Goal: Task Accomplishment & Management: Manage account settings

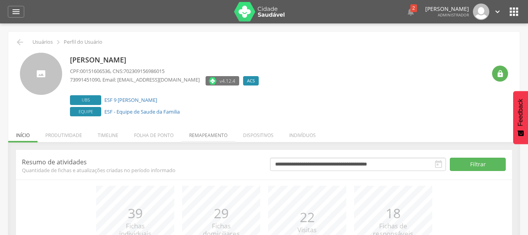
click at [203, 135] on li "Remapeamento" at bounding box center [208, 133] width 54 height 18
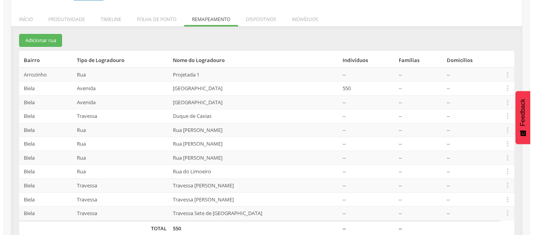
scroll to position [117, 0]
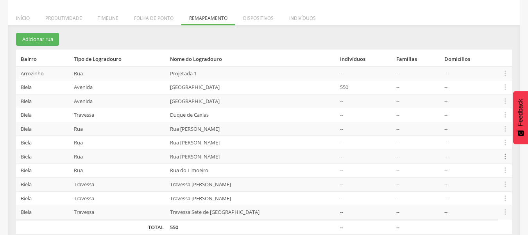
click at [506, 159] on icon "" at bounding box center [505, 156] width 9 height 9
click at [480, 129] on link "Desalocar famílias" at bounding box center [478, 126] width 62 height 10
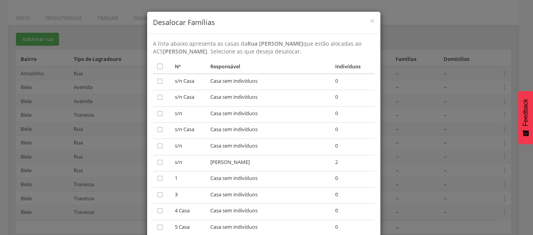
scroll to position [0, 0]
click at [158, 82] on icon "" at bounding box center [160, 82] width 8 height 8
click at [156, 99] on icon "" at bounding box center [160, 98] width 8 height 8
click at [159, 113] on icon "" at bounding box center [160, 114] width 8 height 8
click at [161, 130] on td "" at bounding box center [162, 131] width 19 height 16
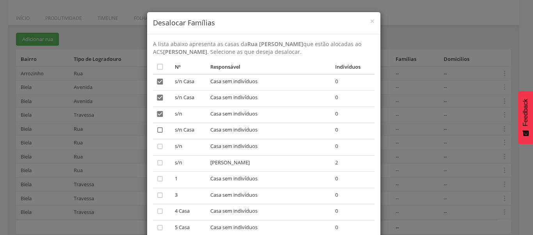
click at [156, 129] on icon "" at bounding box center [160, 130] width 8 height 8
click at [156, 140] on td "" at bounding box center [162, 147] width 19 height 16
click at [160, 146] on icon "" at bounding box center [160, 147] width 8 height 8
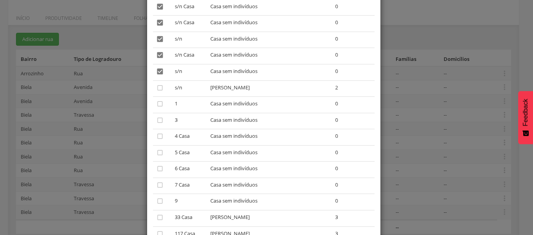
scroll to position [78, 0]
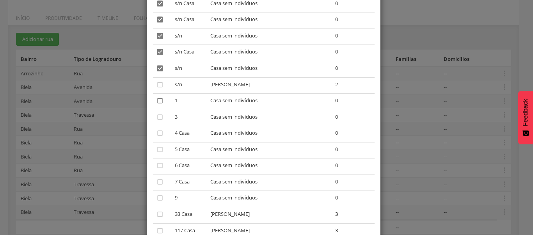
click at [160, 102] on icon "" at bounding box center [160, 101] width 8 height 8
click at [154, 122] on td "" at bounding box center [162, 118] width 19 height 16
click at [156, 118] on icon "" at bounding box center [160, 117] width 8 height 8
click at [157, 130] on icon "" at bounding box center [160, 133] width 8 height 8
click at [158, 146] on icon "" at bounding box center [160, 150] width 8 height 8
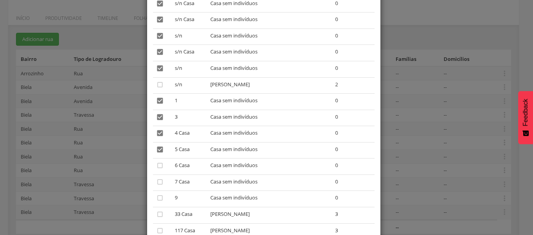
click at [158, 161] on td "" at bounding box center [162, 167] width 19 height 16
click at [158, 171] on td "" at bounding box center [162, 167] width 19 height 16
click at [156, 187] on td "" at bounding box center [162, 183] width 19 height 16
click at [157, 165] on icon "" at bounding box center [160, 166] width 8 height 8
click at [157, 178] on icon "" at bounding box center [160, 182] width 8 height 8
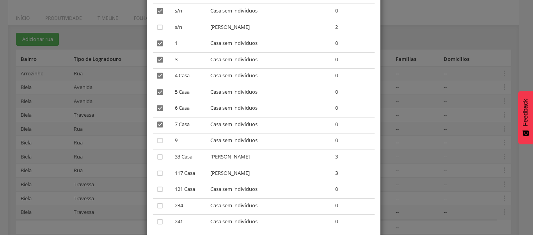
scroll to position [156, 0]
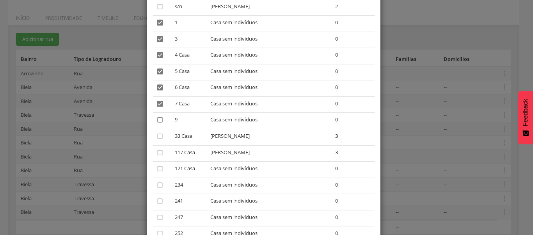
click at [158, 121] on icon "" at bounding box center [160, 120] width 8 height 8
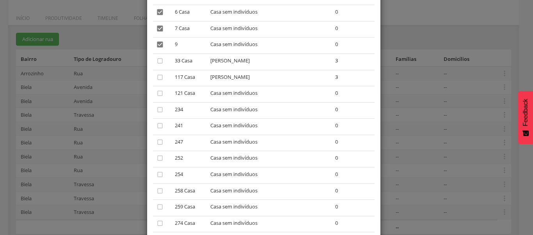
scroll to position [234, 0]
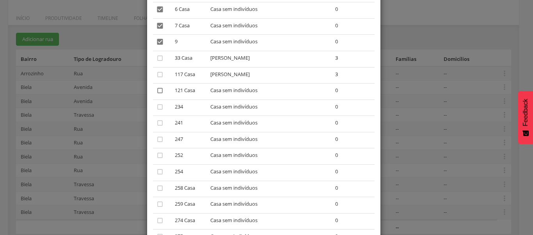
click at [156, 90] on icon "" at bounding box center [160, 91] width 8 height 8
click at [156, 109] on icon "" at bounding box center [160, 107] width 8 height 8
click at [153, 127] on td "" at bounding box center [162, 124] width 19 height 16
click at [157, 125] on icon "" at bounding box center [160, 123] width 8 height 8
click at [155, 135] on td "" at bounding box center [162, 140] width 19 height 16
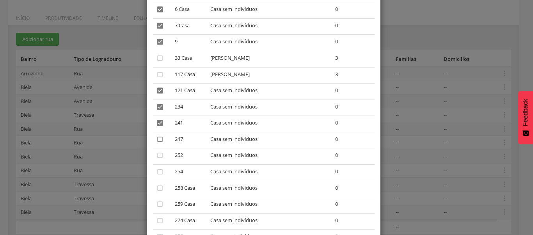
click at [156, 140] on icon "" at bounding box center [160, 140] width 8 height 8
click at [157, 157] on icon "" at bounding box center [160, 156] width 8 height 8
drag, startPoint x: 158, startPoint y: 170, endPoint x: 158, endPoint y: 176, distance: 5.5
click at [158, 171] on icon "" at bounding box center [160, 172] width 8 height 8
click at [156, 193] on td "" at bounding box center [162, 189] width 19 height 16
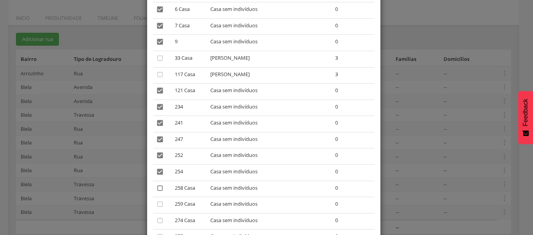
click at [156, 187] on icon "" at bounding box center [160, 188] width 8 height 8
click at [156, 202] on icon "" at bounding box center [160, 204] width 8 height 8
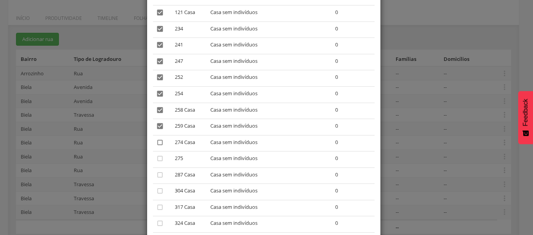
click at [156, 144] on icon "" at bounding box center [160, 143] width 8 height 8
click at [157, 160] on icon "" at bounding box center [160, 159] width 8 height 8
click at [158, 177] on icon "" at bounding box center [160, 175] width 8 height 8
click at [157, 193] on icon "" at bounding box center [160, 191] width 8 height 8
click at [156, 207] on icon "" at bounding box center [160, 207] width 8 height 8
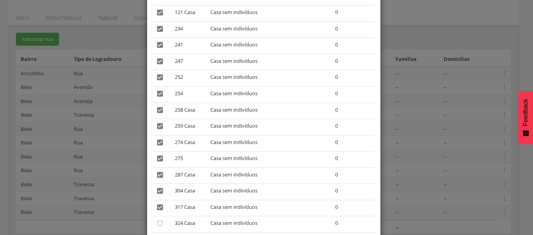
scroll to position [391, 0]
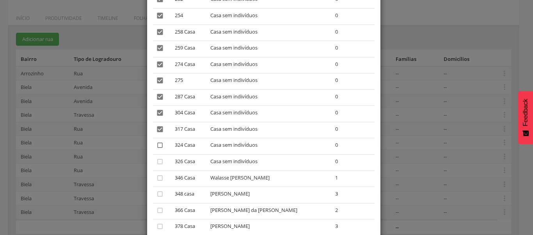
click at [159, 147] on icon "" at bounding box center [160, 145] width 8 height 8
click at [157, 160] on icon "" at bounding box center [160, 162] width 8 height 8
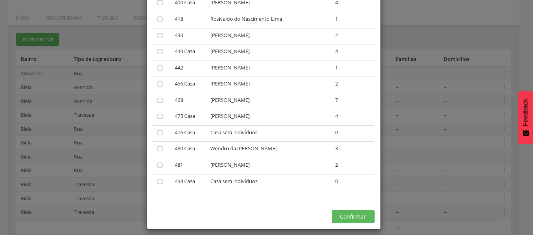
scroll to position [653, 0]
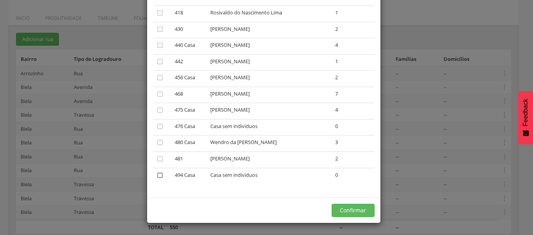
click at [159, 176] on icon "" at bounding box center [160, 175] width 8 height 8
click at [362, 210] on button "Confirmar" at bounding box center [353, 210] width 43 height 13
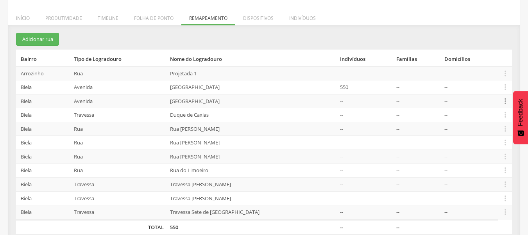
click at [502, 101] on icon "" at bounding box center [505, 101] width 9 height 9
click at [487, 73] on link "Desalocar famílias" at bounding box center [478, 71] width 62 height 10
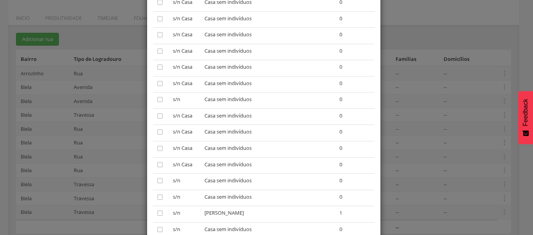
scroll to position [39, 0]
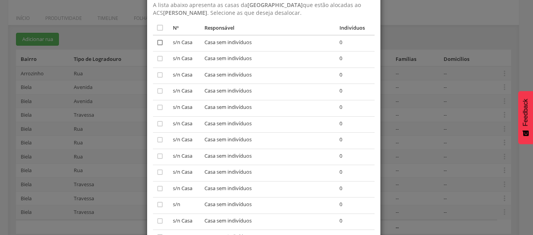
click at [156, 43] on icon "" at bounding box center [160, 43] width 8 height 8
drag, startPoint x: 155, startPoint y: 59, endPoint x: 155, endPoint y: 64, distance: 5.9
click at [156, 59] on icon "" at bounding box center [160, 59] width 8 height 8
click at [156, 72] on icon "" at bounding box center [160, 75] width 8 height 8
click at [156, 92] on icon "" at bounding box center [160, 91] width 8 height 8
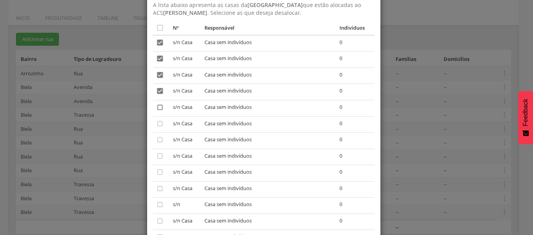
click at [157, 109] on icon "" at bounding box center [160, 107] width 8 height 8
click at [156, 125] on icon "" at bounding box center [160, 124] width 8 height 8
click at [156, 138] on icon "" at bounding box center [160, 140] width 8 height 8
click at [157, 159] on icon "" at bounding box center [160, 156] width 8 height 8
click at [160, 171] on icon "" at bounding box center [160, 172] width 8 height 8
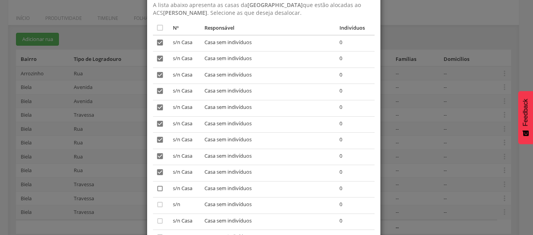
click at [156, 187] on icon "" at bounding box center [160, 189] width 8 height 8
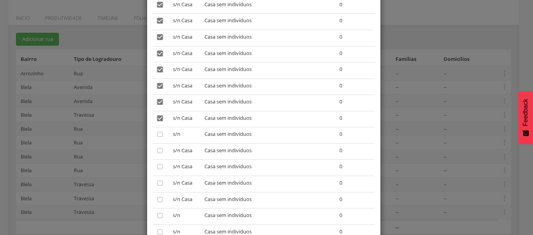
scroll to position [117, 0]
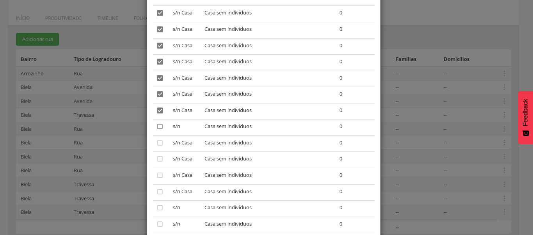
click at [159, 125] on icon "" at bounding box center [160, 127] width 8 height 8
click at [156, 142] on icon "" at bounding box center [160, 143] width 8 height 8
click at [157, 154] on td "" at bounding box center [161, 160] width 17 height 16
click at [157, 159] on icon "" at bounding box center [160, 159] width 8 height 8
click at [156, 169] on td "" at bounding box center [161, 176] width 17 height 16
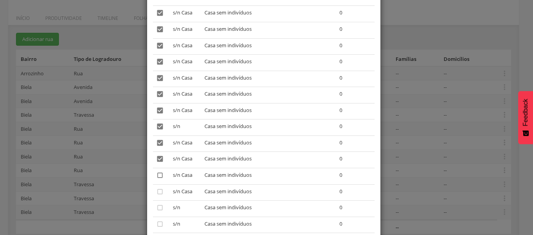
click at [156, 176] on icon "" at bounding box center [160, 175] width 8 height 8
click at [154, 186] on td "" at bounding box center [161, 192] width 17 height 16
click at [156, 194] on icon "" at bounding box center [160, 192] width 8 height 8
click at [156, 207] on icon "" at bounding box center [160, 208] width 8 height 8
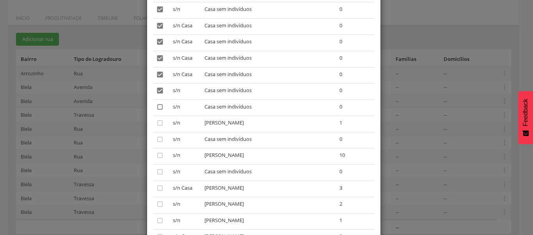
click at [157, 105] on icon "" at bounding box center [160, 107] width 8 height 8
click at [157, 120] on icon "" at bounding box center [160, 123] width 8 height 8
click at [156, 122] on icon "" at bounding box center [160, 123] width 8 height 8
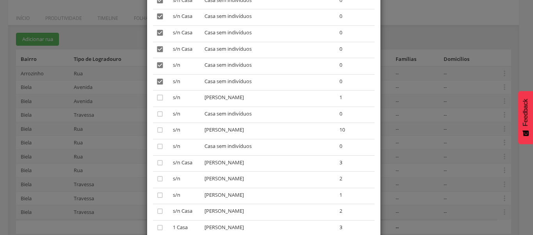
scroll to position [273, 0]
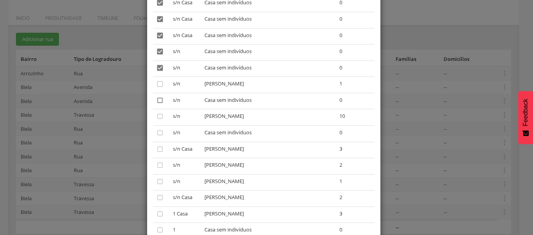
click at [156, 100] on icon "" at bounding box center [160, 100] width 8 height 8
click at [156, 129] on icon "" at bounding box center [160, 133] width 8 height 8
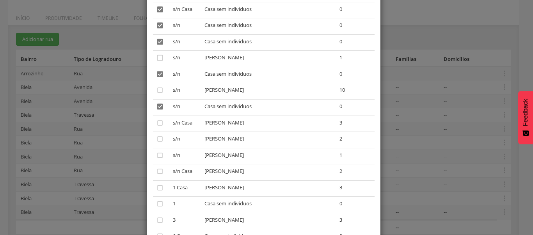
scroll to position [351, 0]
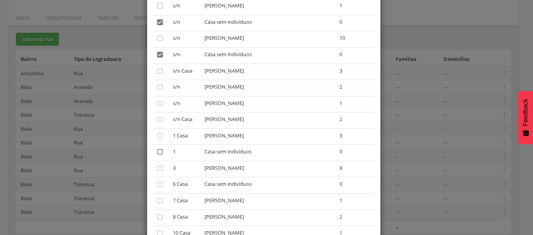
click at [157, 154] on icon "" at bounding box center [160, 152] width 8 height 8
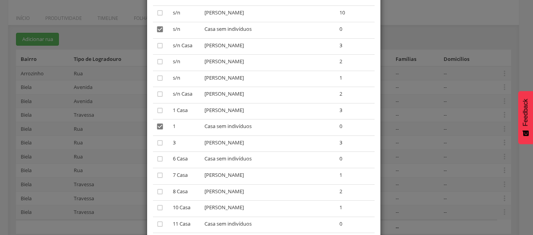
scroll to position [391, 0]
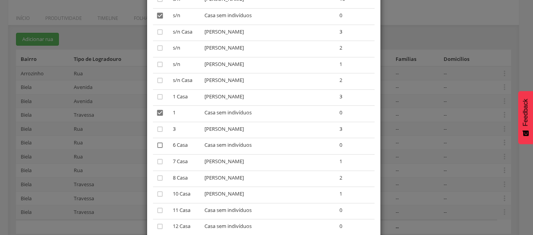
click at [156, 145] on icon "" at bounding box center [160, 145] width 8 height 8
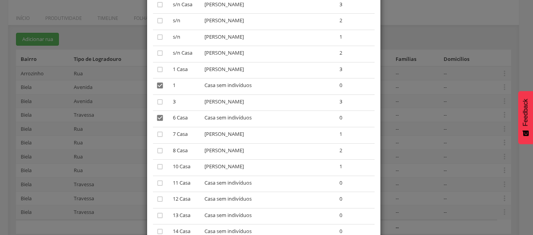
scroll to position [430, 0]
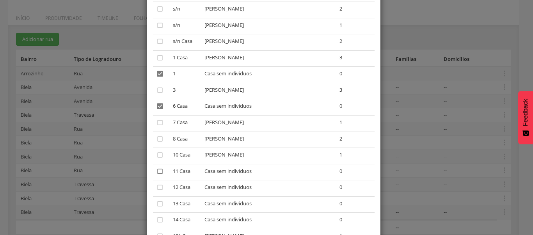
click at [156, 173] on icon "" at bounding box center [160, 172] width 8 height 8
click at [156, 189] on icon "" at bounding box center [160, 188] width 8 height 8
click at [156, 201] on icon "" at bounding box center [160, 204] width 8 height 8
click at [158, 219] on icon "" at bounding box center [160, 220] width 8 height 8
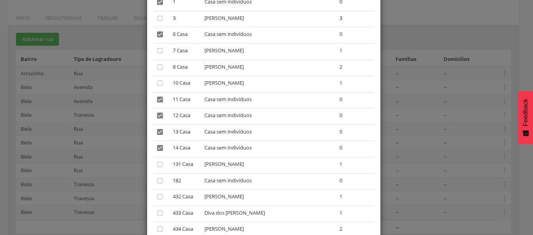
scroll to position [508, 0]
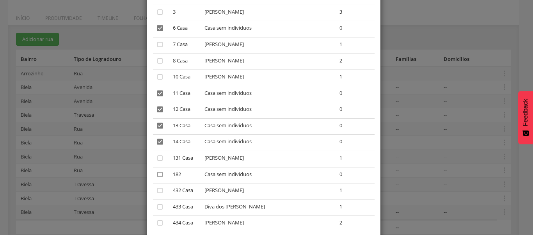
click at [159, 175] on icon "" at bounding box center [160, 175] width 8 height 8
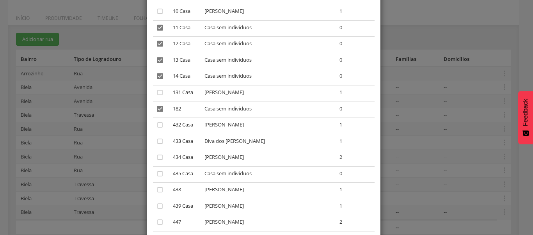
scroll to position [586, 0]
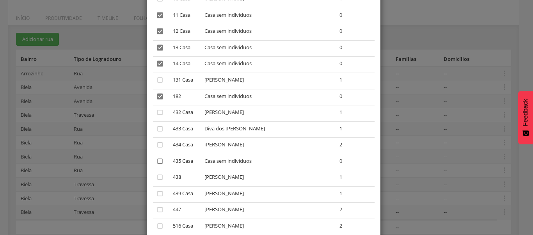
click at [158, 161] on icon "" at bounding box center [160, 161] width 8 height 8
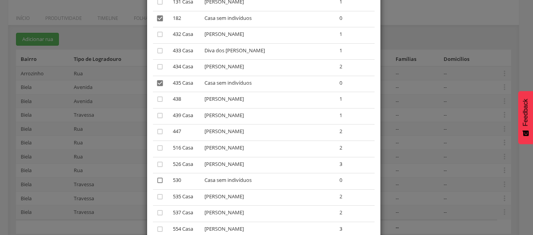
click at [156, 181] on icon "" at bounding box center [160, 181] width 8 height 8
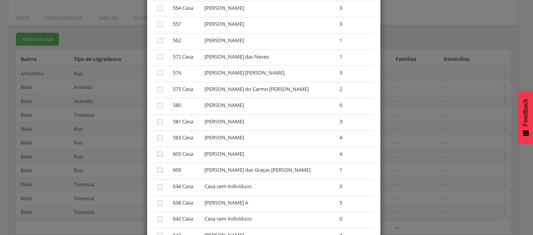
scroll to position [898, 0]
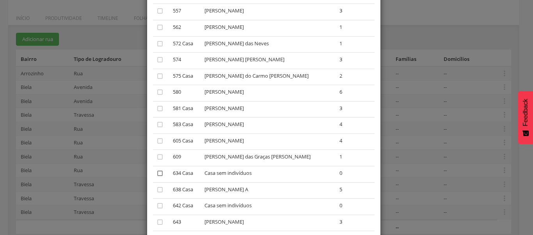
click at [159, 172] on icon "" at bounding box center [160, 173] width 8 height 8
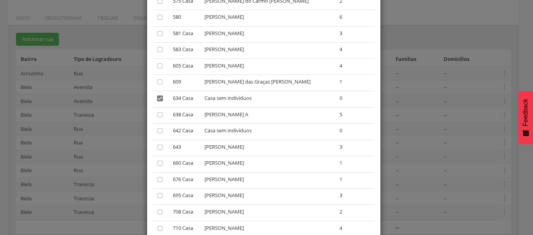
scroll to position [976, 0]
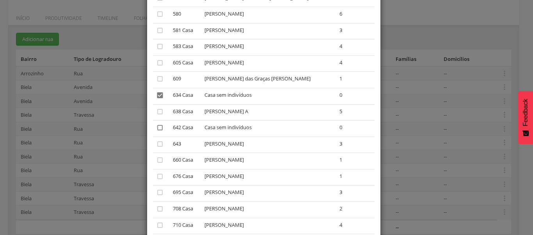
click at [158, 128] on icon "" at bounding box center [160, 128] width 8 height 8
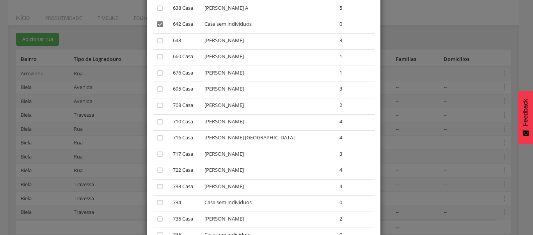
scroll to position [1093, 0]
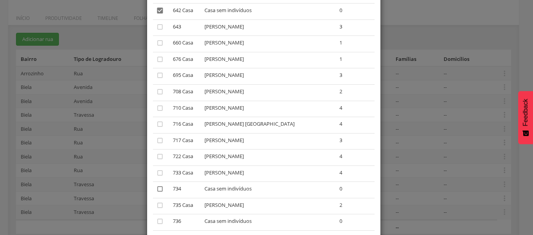
click at [160, 187] on icon "" at bounding box center [160, 189] width 8 height 8
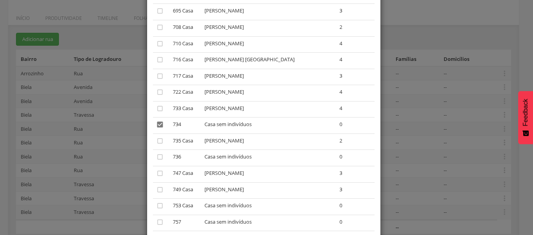
scroll to position [1172, 0]
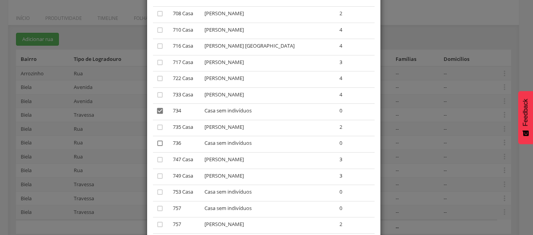
click at [159, 146] on icon "" at bounding box center [160, 143] width 8 height 8
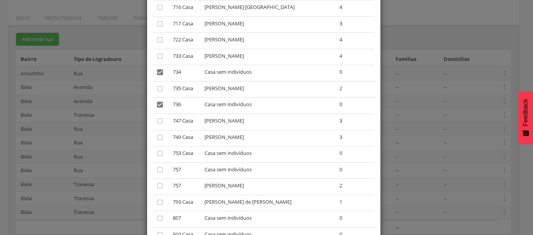
scroll to position [1211, 0]
click at [159, 154] on icon "" at bounding box center [160, 153] width 8 height 8
click at [156, 167] on icon "" at bounding box center [160, 170] width 8 height 8
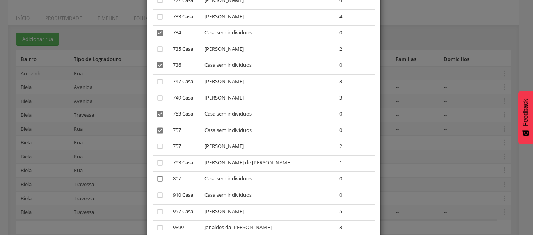
click at [158, 180] on icon "" at bounding box center [160, 179] width 8 height 8
click at [157, 194] on icon "" at bounding box center [160, 195] width 8 height 8
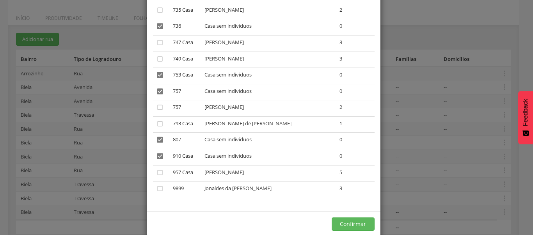
scroll to position [1302, 0]
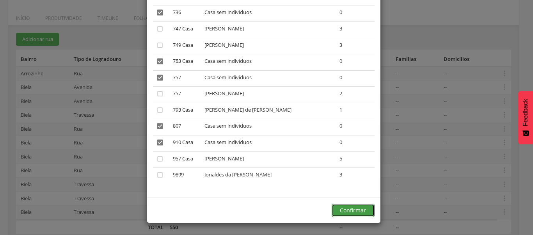
click at [337, 212] on button "Confirmar" at bounding box center [353, 210] width 43 height 13
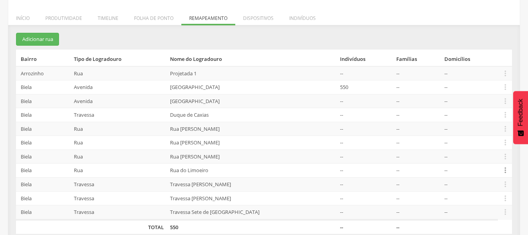
click at [505, 171] on icon "" at bounding box center [505, 170] width 9 height 9
click at [486, 139] on link "Desalocar famílias" at bounding box center [478, 140] width 62 height 10
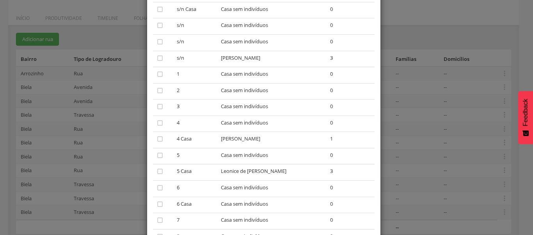
scroll to position [0, 0]
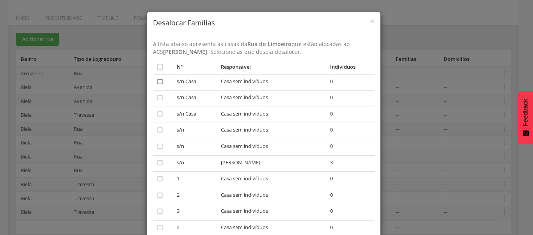
click at [156, 79] on icon "" at bounding box center [160, 82] width 8 height 8
click at [158, 96] on icon "" at bounding box center [160, 98] width 8 height 8
click at [161, 115] on td "" at bounding box center [163, 115] width 21 height 16
click at [158, 114] on icon "" at bounding box center [160, 114] width 8 height 8
click at [157, 130] on icon "" at bounding box center [160, 130] width 8 height 8
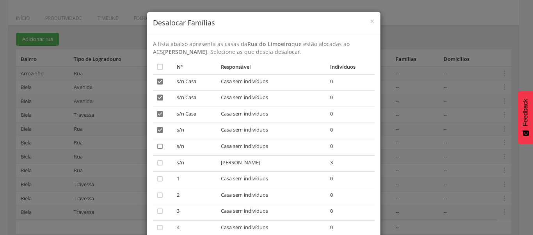
click at [157, 144] on icon "" at bounding box center [160, 147] width 8 height 8
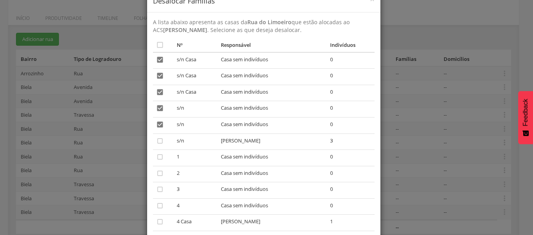
scroll to position [39, 0]
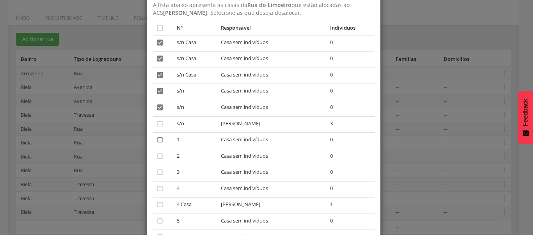
click at [157, 140] on icon "" at bounding box center [160, 140] width 8 height 8
click at [156, 153] on icon "" at bounding box center [160, 156] width 8 height 8
click at [158, 171] on icon "" at bounding box center [160, 172] width 8 height 8
click at [158, 188] on icon "" at bounding box center [160, 189] width 8 height 8
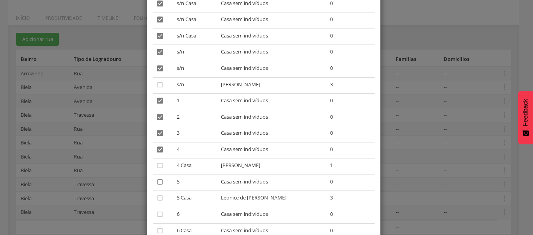
click at [159, 182] on icon "" at bounding box center [160, 182] width 8 height 8
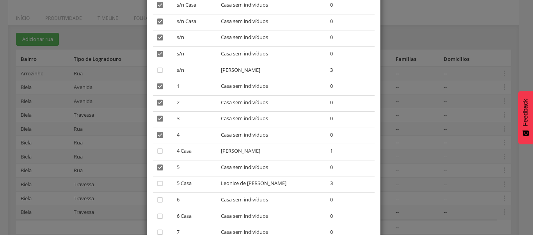
scroll to position [117, 0]
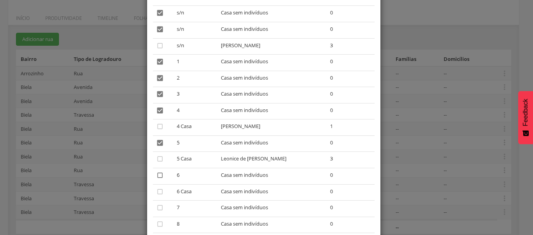
click at [157, 173] on icon "" at bounding box center [160, 175] width 8 height 8
click at [157, 189] on icon "" at bounding box center [160, 192] width 8 height 8
click at [154, 213] on td "" at bounding box center [163, 209] width 21 height 16
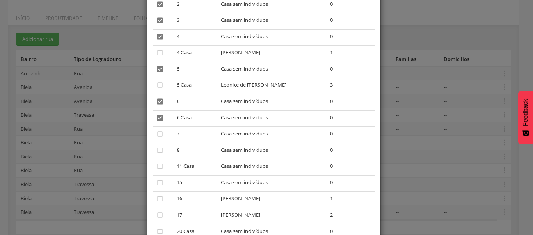
scroll to position [195, 0]
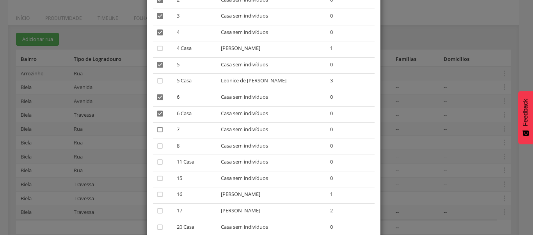
click at [159, 129] on icon "" at bounding box center [160, 130] width 8 height 8
click at [159, 142] on icon "" at bounding box center [160, 146] width 8 height 8
click at [158, 160] on icon "" at bounding box center [160, 162] width 8 height 8
click at [157, 180] on icon "" at bounding box center [160, 179] width 8 height 8
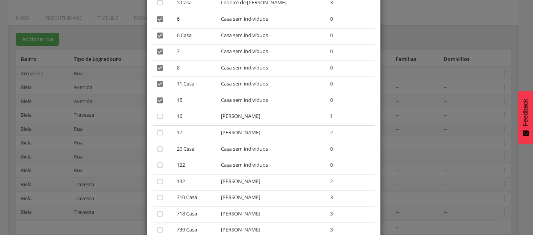
scroll to position [312, 0]
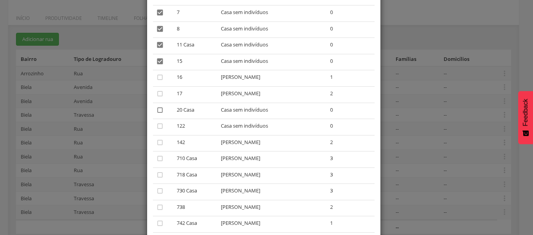
click at [156, 111] on icon "" at bounding box center [160, 110] width 8 height 8
click at [156, 122] on td "" at bounding box center [163, 127] width 21 height 16
click at [158, 128] on icon "" at bounding box center [160, 126] width 8 height 8
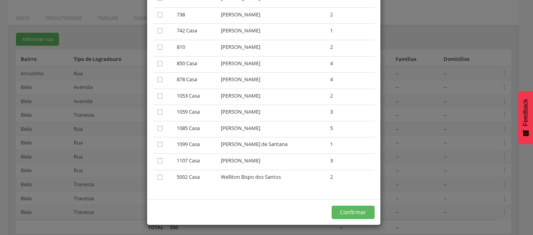
scroll to position [507, 0]
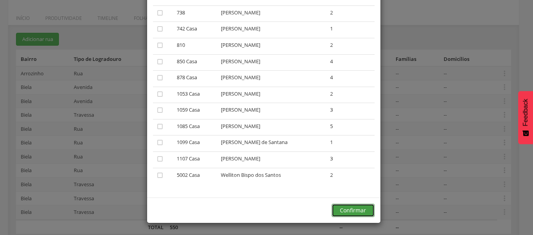
click at [345, 209] on button "Confirmar" at bounding box center [353, 210] width 43 height 13
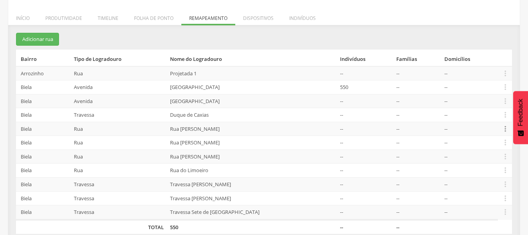
click at [501, 127] on icon "" at bounding box center [505, 129] width 9 height 9
click at [491, 100] on link "Desalocar famílias" at bounding box center [478, 98] width 62 height 10
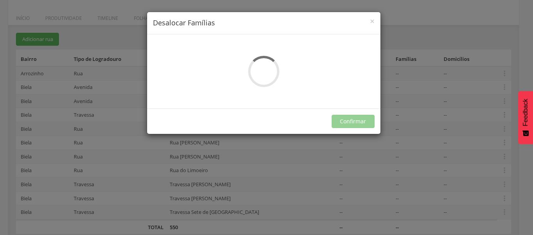
scroll to position [0, 0]
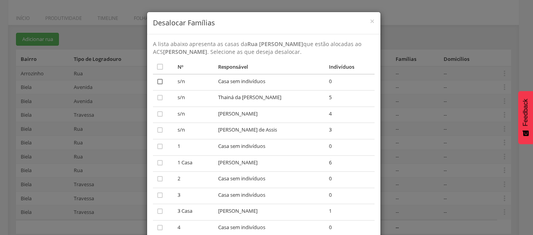
click at [156, 82] on icon "" at bounding box center [160, 82] width 8 height 8
click at [160, 148] on icon "" at bounding box center [160, 147] width 8 height 8
click at [158, 177] on icon "" at bounding box center [160, 179] width 8 height 8
click at [156, 194] on icon "" at bounding box center [160, 195] width 8 height 8
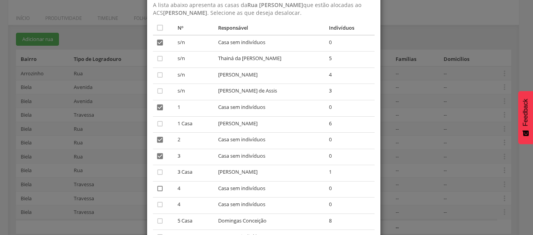
click at [157, 189] on icon "" at bounding box center [160, 189] width 8 height 8
click at [158, 203] on icon "" at bounding box center [160, 205] width 8 height 8
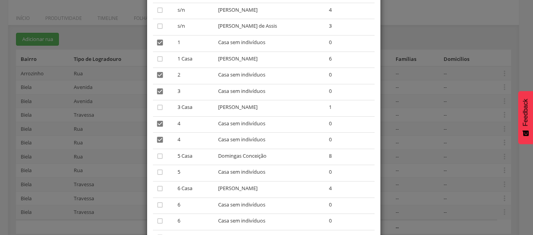
scroll to position [117, 0]
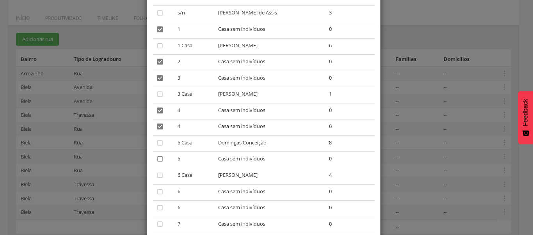
click at [156, 159] on icon "" at bounding box center [160, 159] width 8 height 8
drag, startPoint x: 155, startPoint y: 193, endPoint x: 155, endPoint y: 202, distance: 9.0
click at [156, 194] on icon "" at bounding box center [160, 192] width 8 height 8
click at [157, 210] on icon "" at bounding box center [160, 208] width 8 height 8
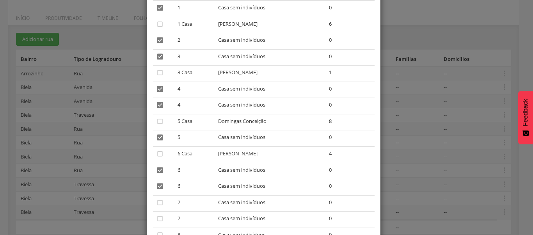
scroll to position [156, 0]
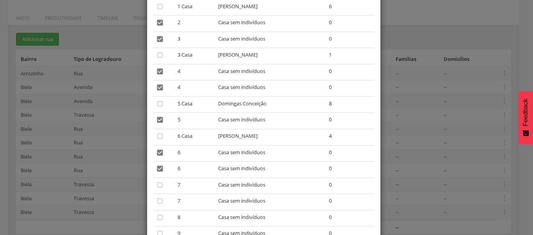
click at [161, 188] on td "" at bounding box center [163, 186] width 21 height 16
click at [159, 186] on icon "" at bounding box center [160, 185] width 8 height 8
click at [157, 199] on icon "" at bounding box center [160, 201] width 8 height 8
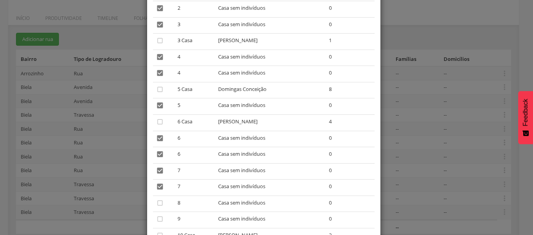
scroll to position [195, 0]
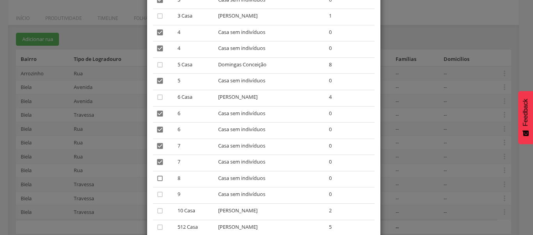
click at [157, 178] on icon "" at bounding box center [160, 179] width 8 height 8
click at [156, 194] on icon "" at bounding box center [160, 195] width 8 height 8
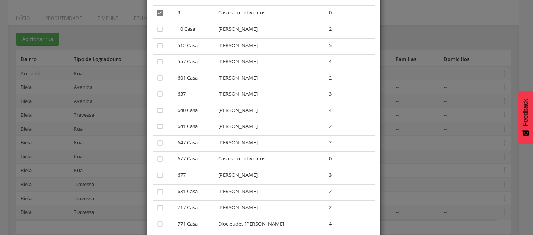
scroll to position [391, 0]
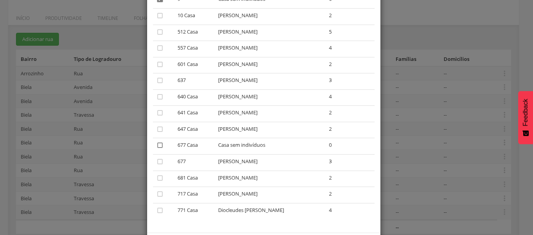
click at [159, 147] on icon "" at bounding box center [160, 145] width 8 height 8
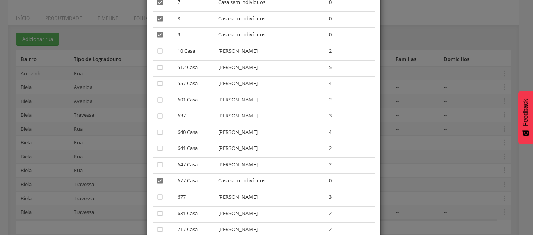
scroll to position [426, 0]
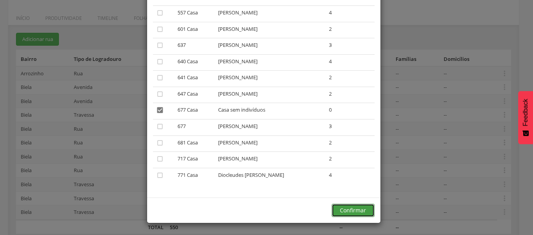
click at [342, 207] on button "Confirmar" at bounding box center [353, 210] width 43 height 13
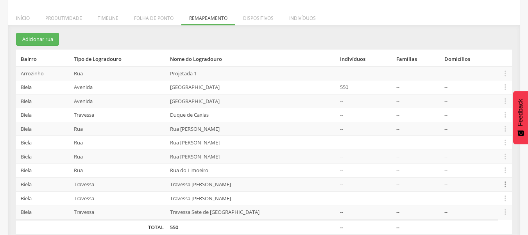
click at [504, 182] on icon "" at bounding box center [505, 184] width 9 height 9
click at [496, 155] on link "Desalocar famílias" at bounding box center [478, 154] width 62 height 10
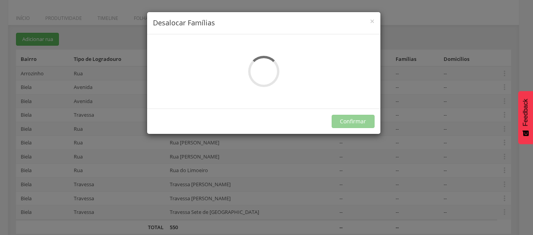
scroll to position [0, 0]
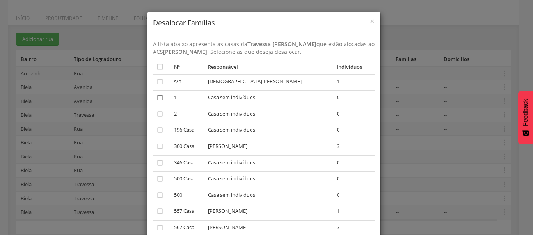
click at [158, 96] on icon "" at bounding box center [160, 98] width 8 height 8
click at [157, 112] on icon "" at bounding box center [160, 114] width 8 height 8
click at [157, 129] on icon "" at bounding box center [160, 130] width 8 height 8
click at [159, 164] on icon "" at bounding box center [160, 163] width 8 height 8
click at [157, 176] on icon "" at bounding box center [160, 179] width 8 height 8
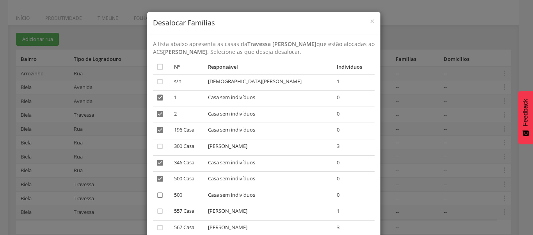
click at [158, 191] on icon "" at bounding box center [160, 195] width 8 height 8
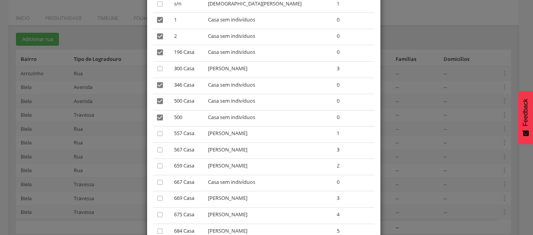
scroll to position [78, 0]
click at [157, 185] on icon "" at bounding box center [160, 182] width 8 height 8
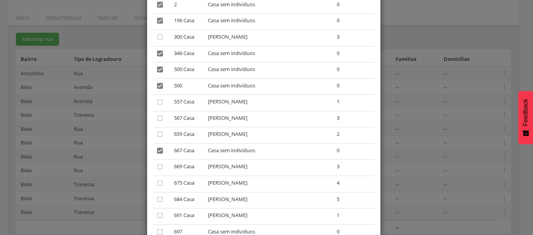
scroll to position [156, 0]
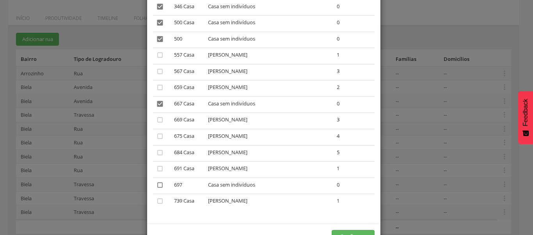
click at [158, 186] on icon "" at bounding box center [160, 185] width 8 height 8
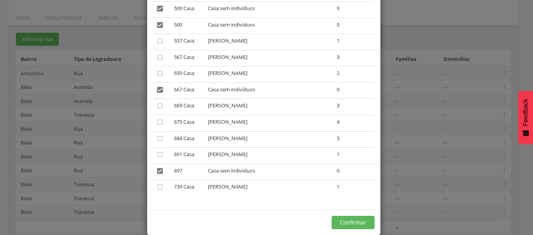
scroll to position [182, 0]
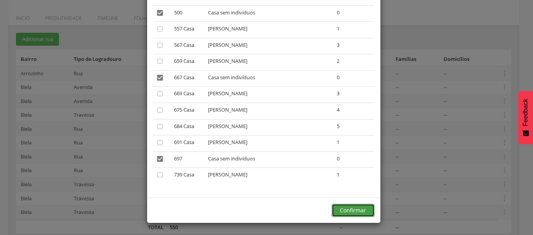
click at [348, 210] on button "Confirmar" at bounding box center [353, 210] width 43 height 13
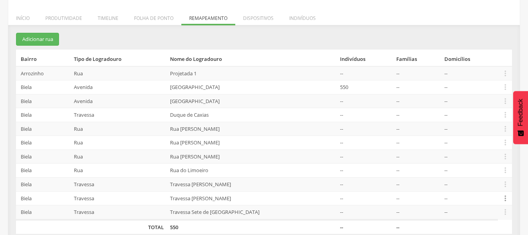
click at [503, 199] on icon "" at bounding box center [505, 198] width 9 height 9
click at [487, 166] on link "Desalocar famílias" at bounding box center [478, 167] width 62 height 10
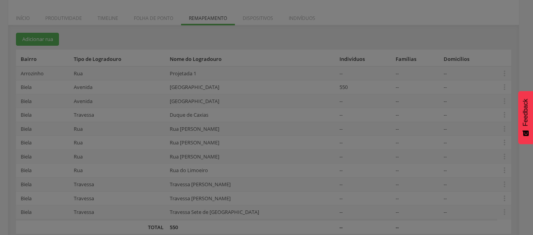
scroll to position [0, 0]
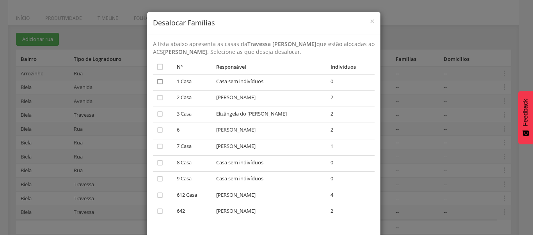
click at [159, 81] on icon "" at bounding box center [160, 82] width 8 height 8
click at [156, 166] on icon "" at bounding box center [160, 163] width 8 height 8
click at [157, 180] on icon "" at bounding box center [160, 179] width 8 height 8
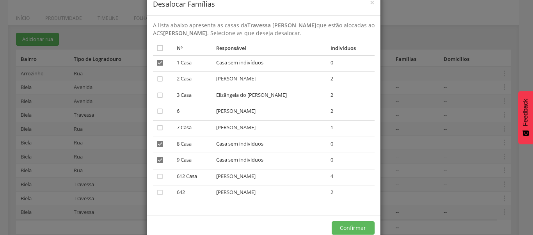
scroll to position [36, 0]
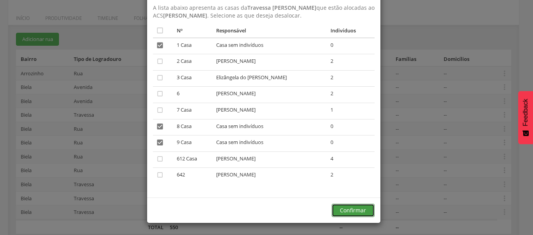
click at [356, 204] on button "Confirmar" at bounding box center [353, 210] width 43 height 13
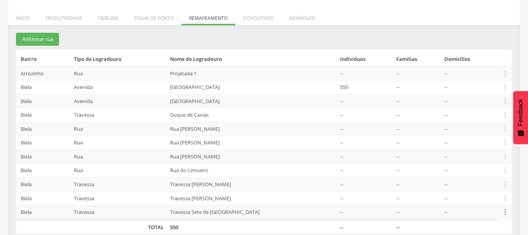
click at [505, 211] on icon "" at bounding box center [505, 212] width 9 height 9
click at [486, 184] on link "Desalocar famílias" at bounding box center [478, 182] width 62 height 10
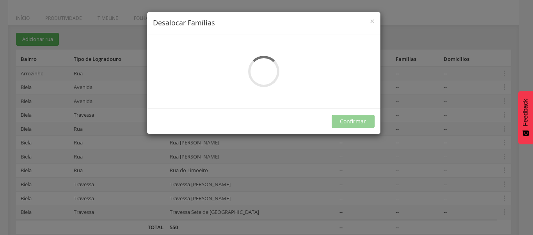
scroll to position [0, 0]
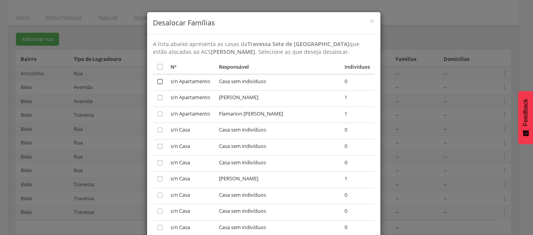
click at [156, 80] on icon "" at bounding box center [160, 82] width 8 height 8
click at [159, 135] on td "" at bounding box center [160, 131] width 15 height 16
click at [157, 132] on icon "" at bounding box center [160, 130] width 8 height 8
click at [156, 150] on icon "" at bounding box center [160, 147] width 8 height 8
click at [153, 161] on td "" at bounding box center [160, 163] width 15 height 16
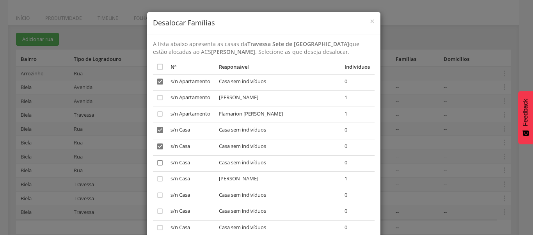
click at [156, 162] on icon "" at bounding box center [160, 163] width 8 height 8
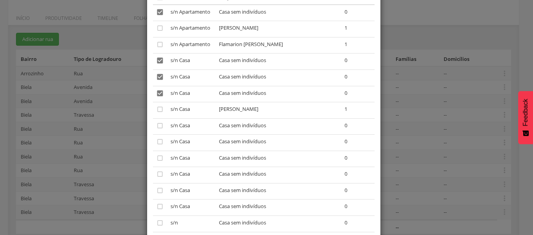
scroll to position [78, 0]
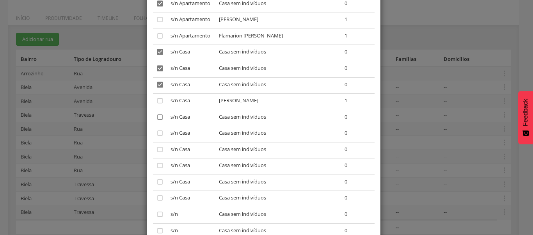
click at [156, 119] on icon "" at bounding box center [160, 117] width 8 height 8
click at [156, 127] on td "" at bounding box center [160, 134] width 15 height 16
click at [157, 134] on icon "" at bounding box center [160, 133] width 8 height 8
click at [157, 147] on icon "" at bounding box center [160, 150] width 8 height 8
click at [156, 159] on td "" at bounding box center [160, 167] width 15 height 16
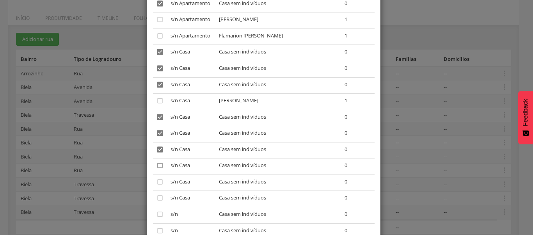
click at [156, 166] on icon "" at bounding box center [160, 166] width 8 height 8
click at [156, 181] on icon "" at bounding box center [160, 182] width 8 height 8
click at [156, 198] on icon "" at bounding box center [160, 198] width 8 height 8
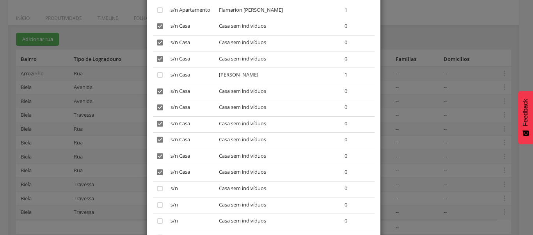
scroll to position [117, 0]
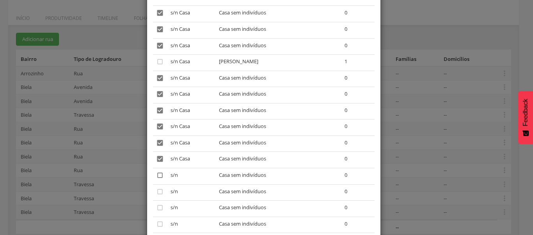
click at [156, 177] on icon "" at bounding box center [160, 175] width 8 height 8
click at [156, 191] on icon "" at bounding box center [160, 192] width 8 height 8
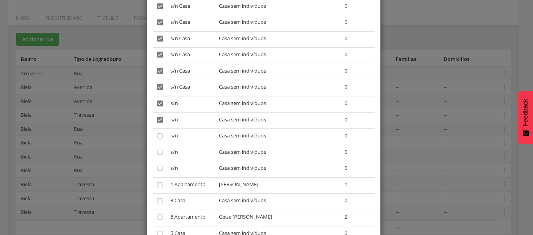
scroll to position [195, 0]
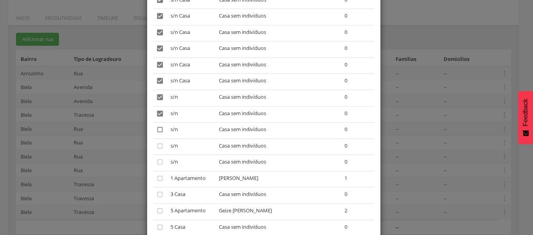
click at [156, 131] on icon "" at bounding box center [160, 130] width 8 height 8
click at [156, 144] on icon "" at bounding box center [160, 146] width 8 height 8
click at [156, 162] on icon "" at bounding box center [160, 162] width 8 height 8
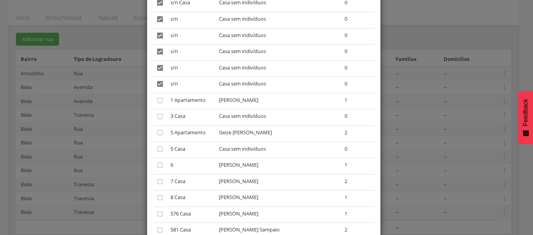
scroll to position [312, 0]
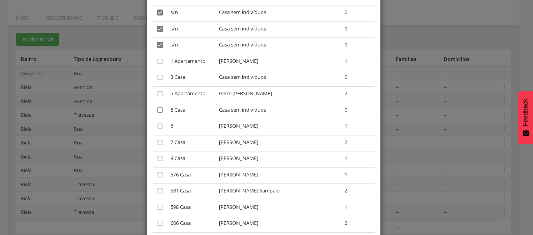
click at [156, 111] on icon "" at bounding box center [160, 110] width 8 height 8
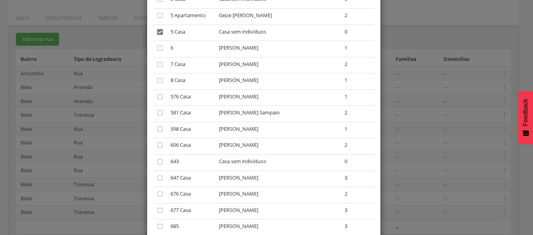
scroll to position [430, 0]
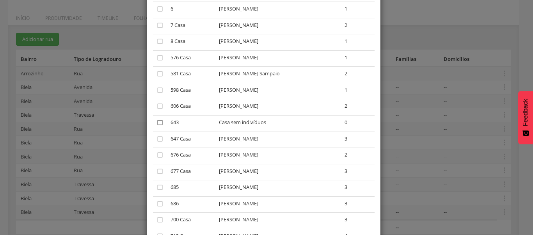
click at [157, 121] on icon "" at bounding box center [160, 123] width 8 height 8
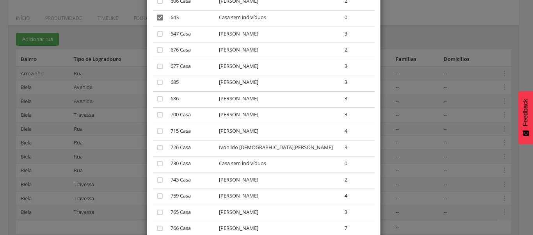
scroll to position [547, 0]
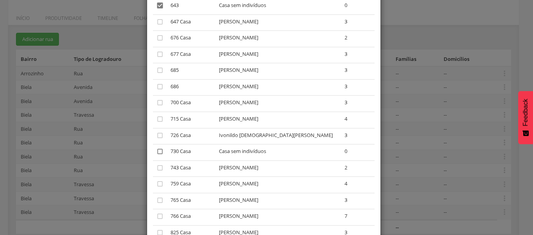
click at [156, 150] on icon "" at bounding box center [160, 152] width 8 height 8
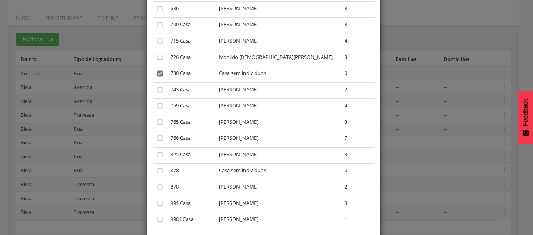
scroll to position [664, 0]
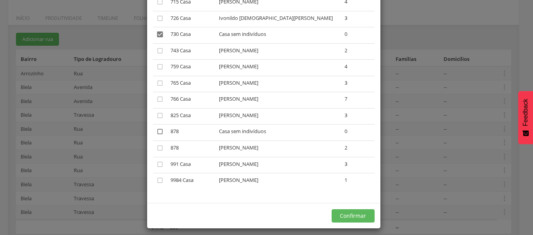
click at [156, 128] on icon "" at bounding box center [160, 132] width 8 height 8
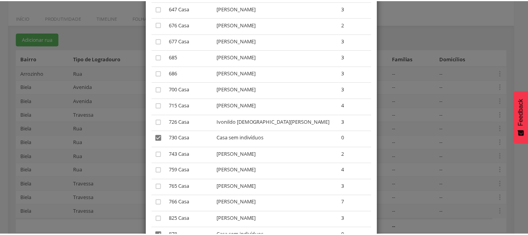
scroll to position [669, 0]
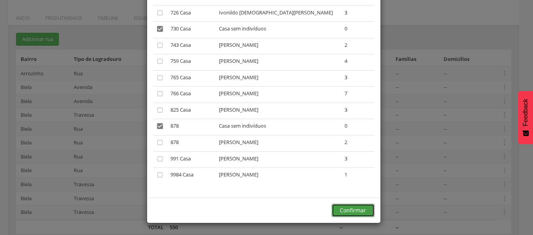
click at [348, 209] on button "Confirmar" at bounding box center [353, 210] width 43 height 13
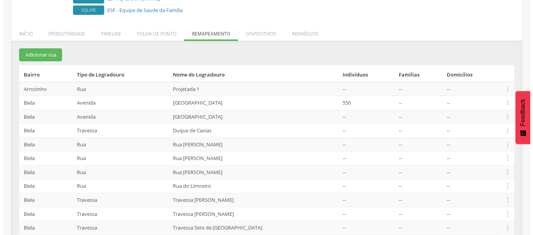
scroll to position [89, 0]
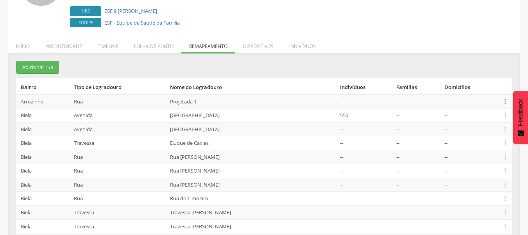
click at [505, 100] on icon "" at bounding box center [505, 101] width 9 height 9
click at [486, 72] on link "Desalocar famílias" at bounding box center [478, 71] width 62 height 10
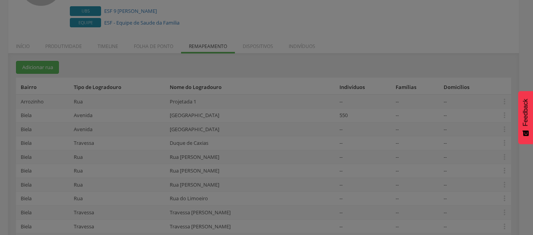
scroll to position [0, 0]
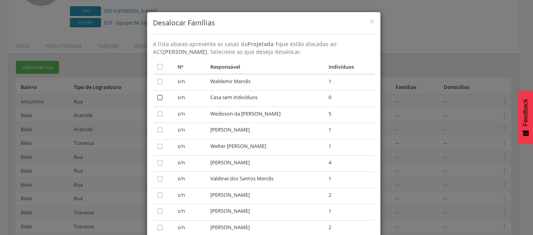
click at [157, 97] on icon "" at bounding box center [160, 98] width 8 height 8
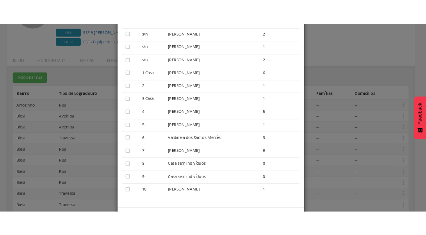
scroll to position [195, 0]
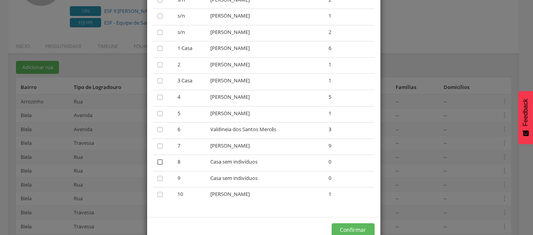
click at [159, 162] on icon "" at bounding box center [160, 162] width 8 height 8
click at [156, 175] on icon "" at bounding box center [160, 179] width 8 height 8
click at [353, 230] on button "Confirmar" at bounding box center [353, 229] width 43 height 13
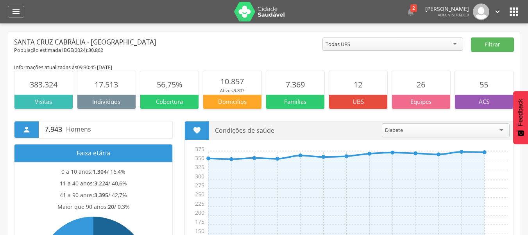
click at [20, 15] on icon "" at bounding box center [15, 11] width 9 height 9
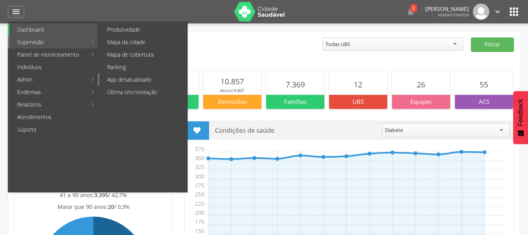
click at [146, 77] on link "App desatualizado" at bounding box center [143, 79] width 88 height 12
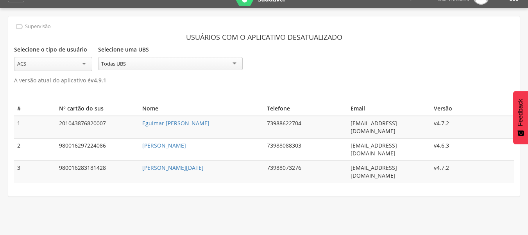
scroll to position [23, 0]
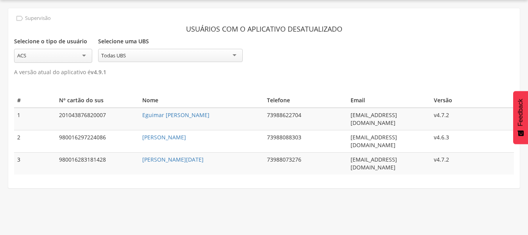
click at [154, 170] on div " Supervisão  Distritos  Ubs adicionar ubs  Coordenador: - Santa Cruz Cabrál…" at bounding box center [264, 117] width 528 height 235
